Goal: Find contact information: Find contact information

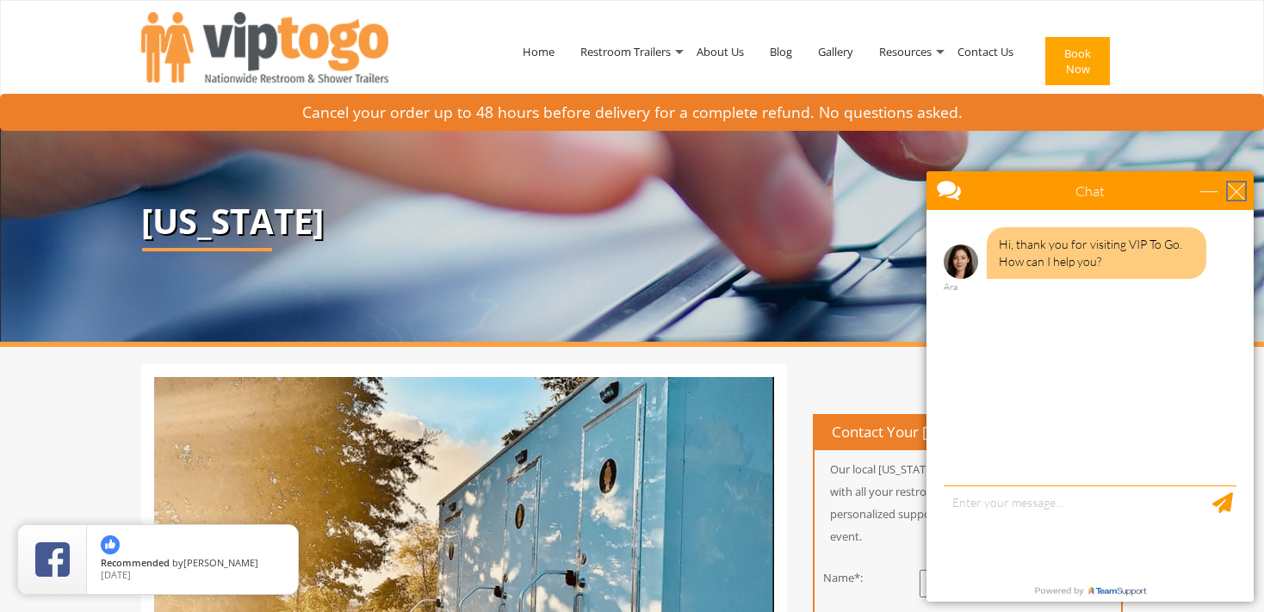
click at [1232, 183] on div "close" at bounding box center [1236, 191] width 17 height 17
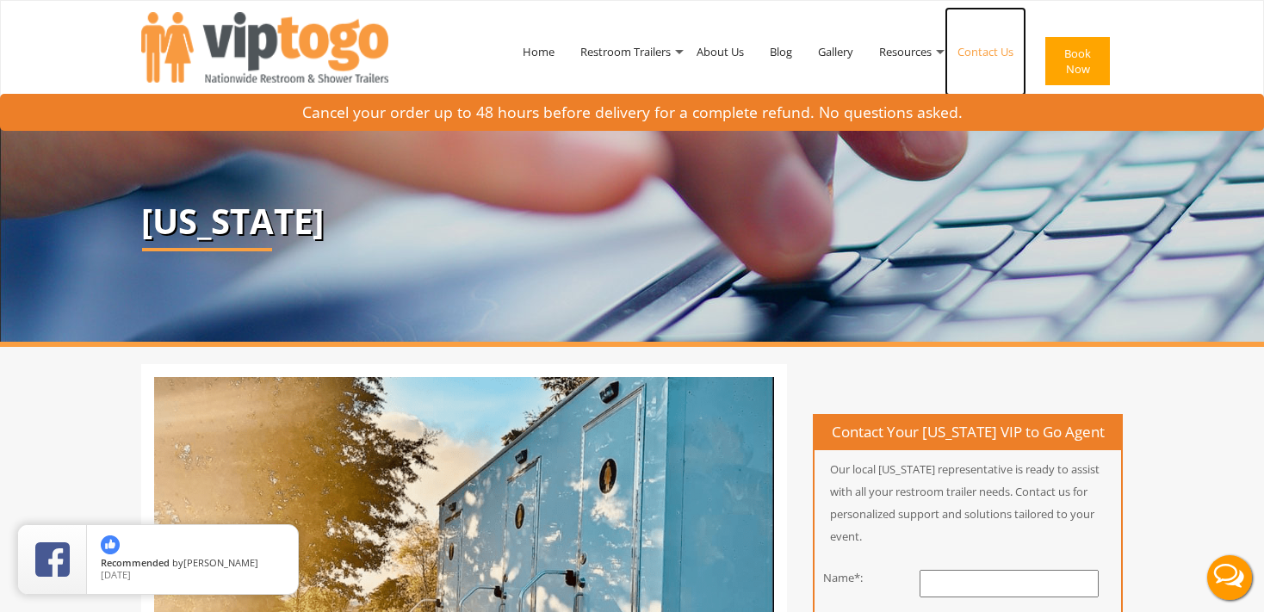
click at [987, 50] on link "Contact Us" at bounding box center [985, 52] width 82 height 90
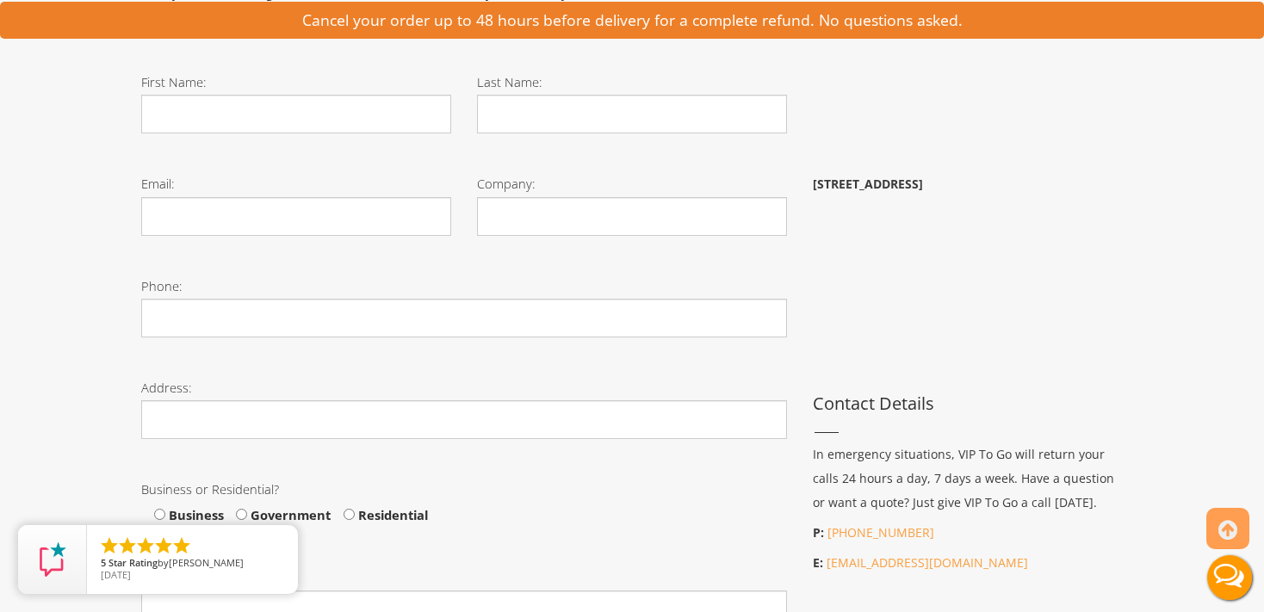
scroll to position [545, 0]
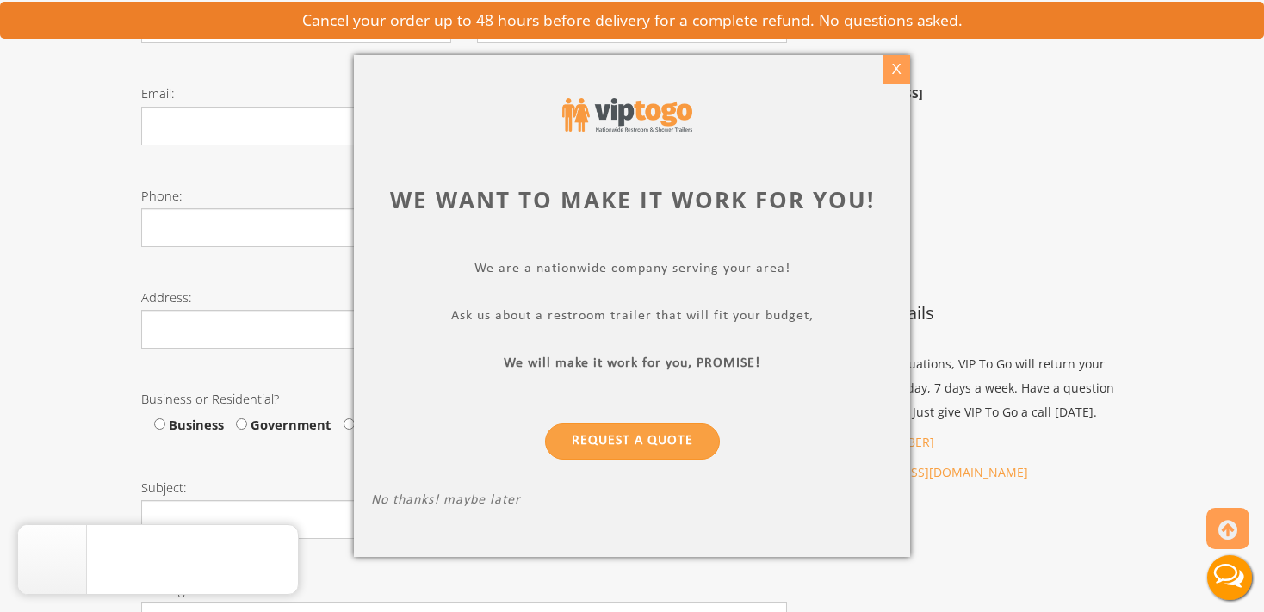
click at [896, 71] on div "X" at bounding box center [896, 69] width 27 height 29
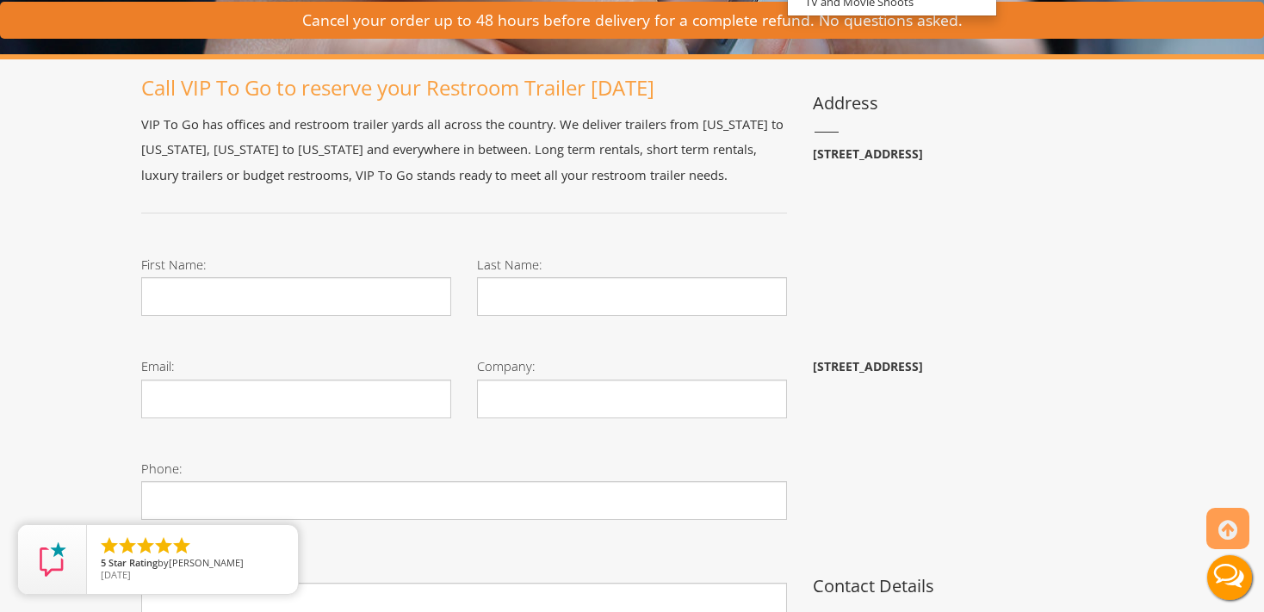
scroll to position [0, 0]
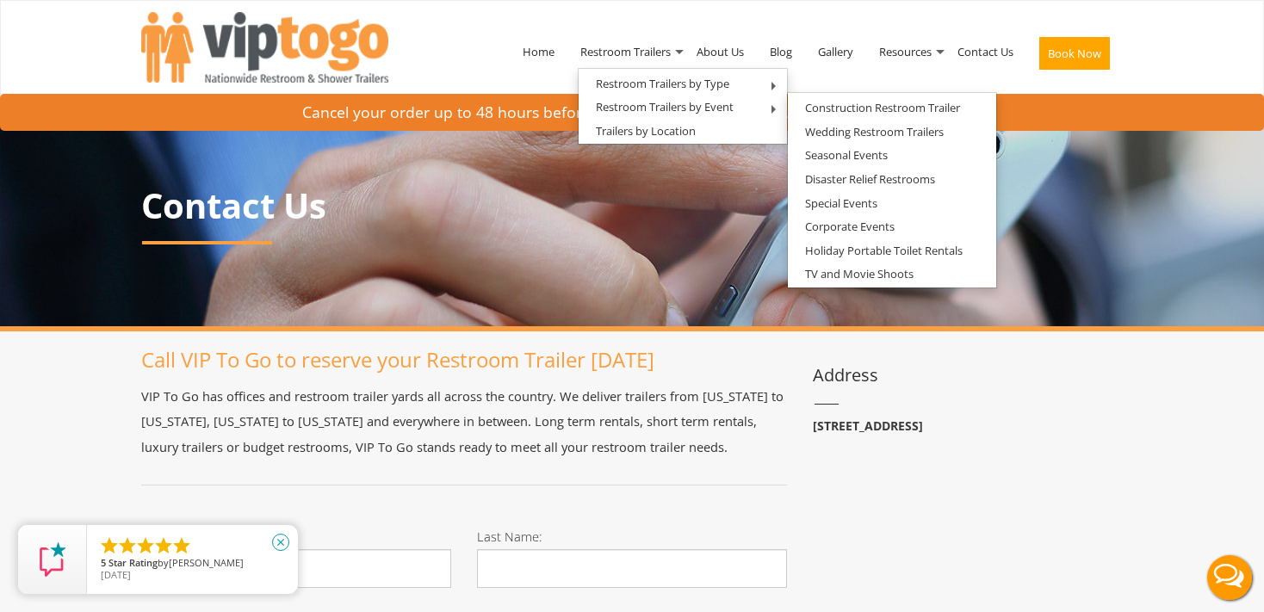
click at [288, 536] on link "close" at bounding box center [281, 542] width 38 height 38
